Goal: Information Seeking & Learning: Understand process/instructions

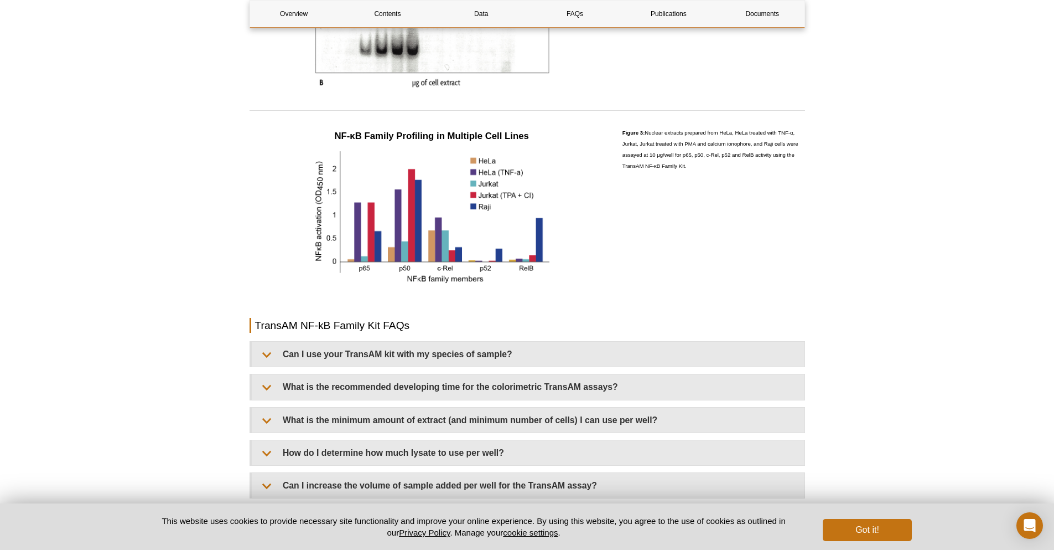
scroll to position [1328, 0]
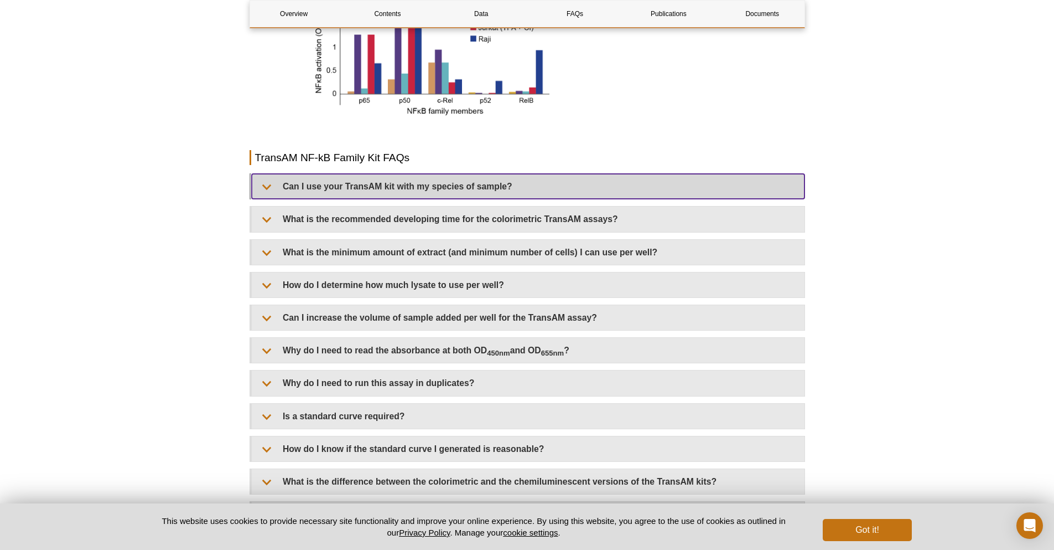
click at [296, 191] on summary "Can I use your TransAM kit with my species of sample?" at bounding box center [528, 186] width 553 height 25
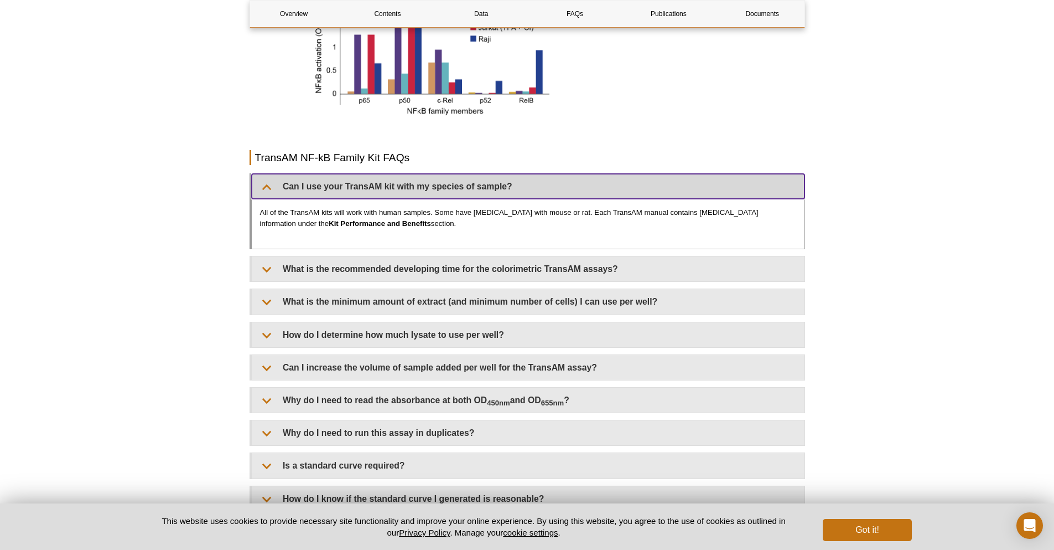
click at [296, 191] on summary "Can I use your TransAM kit with my species of sample?" at bounding box center [528, 186] width 553 height 25
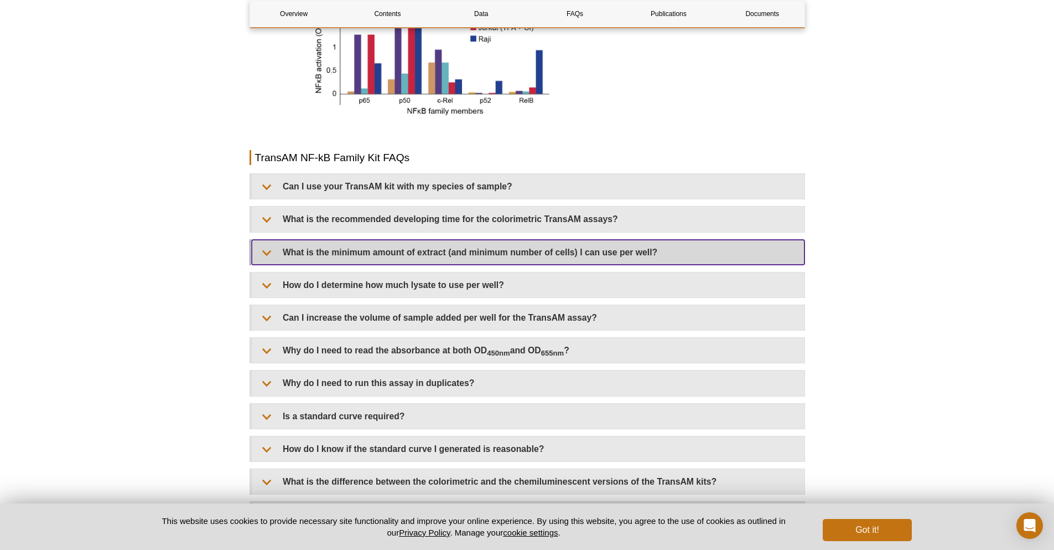
click at [317, 253] on summary "What is the minimum amount of extract (and minimum number of cells) I can use p…" at bounding box center [528, 252] width 553 height 25
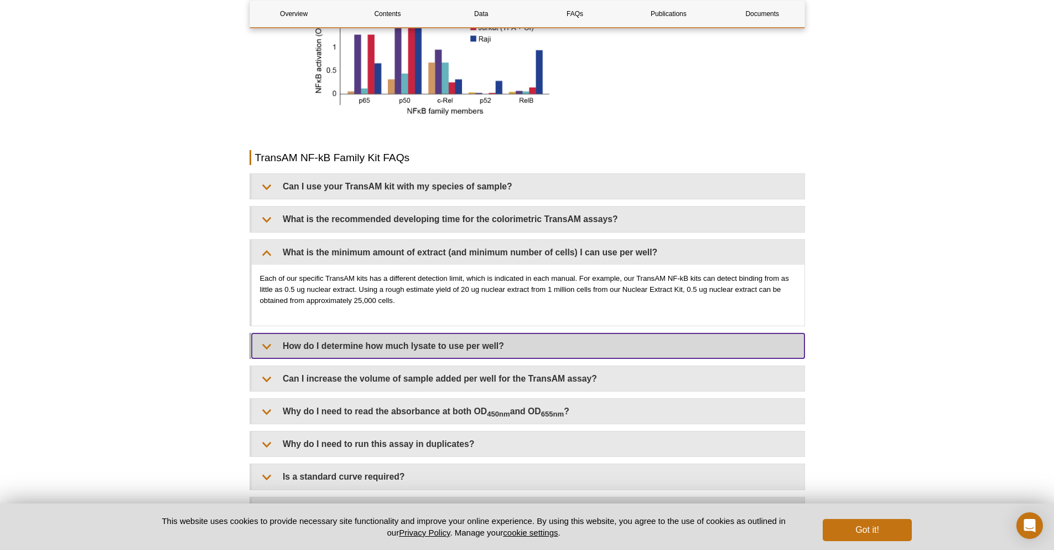
click at [376, 345] on summary "How do I determine how much lysate to use per well?" at bounding box center [528, 345] width 553 height 25
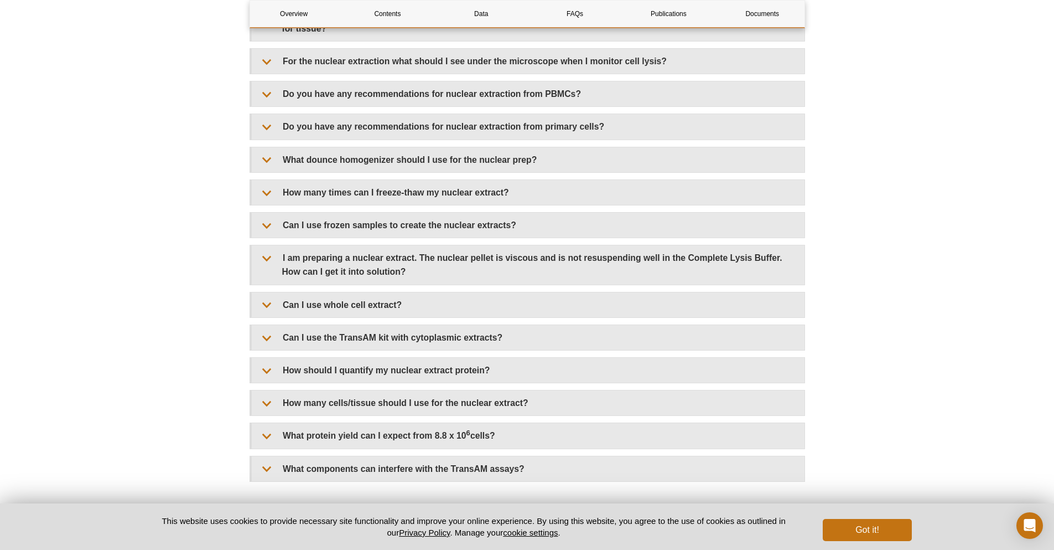
scroll to position [2380, 0]
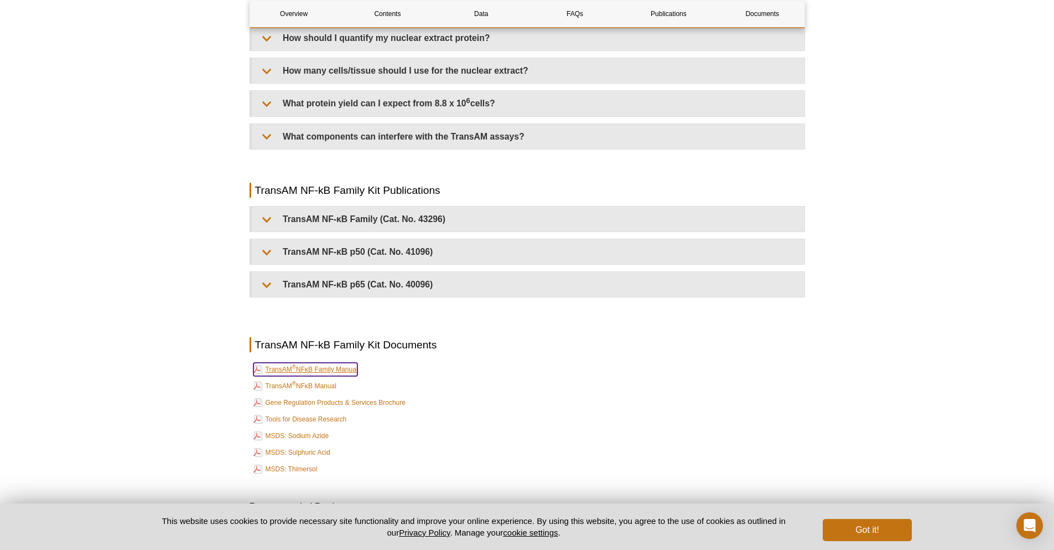
click at [358, 370] on link "TransAM ® NFκB Family Manual" at bounding box center [305, 369] width 105 height 13
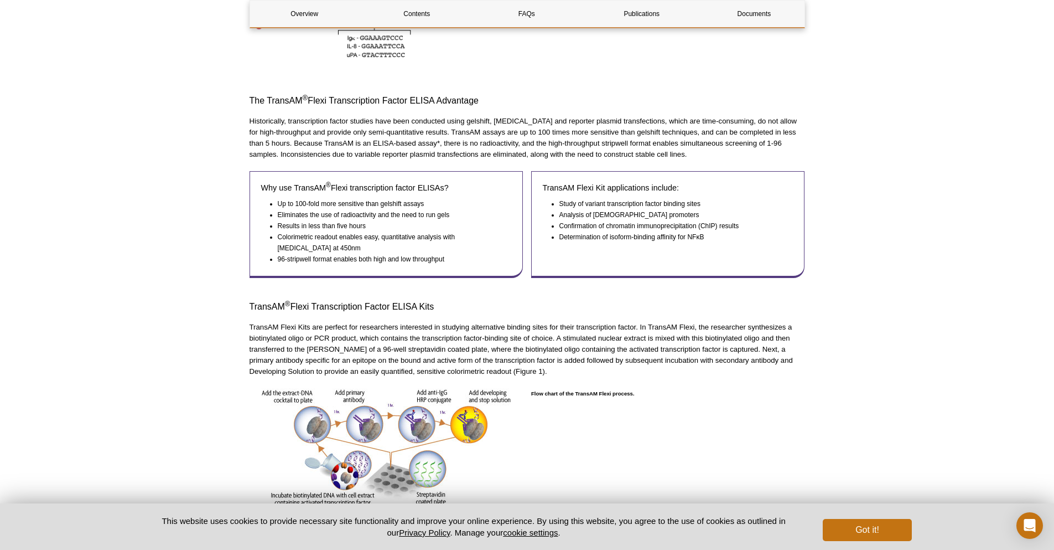
scroll to position [664, 0]
